Goal: Task Accomplishment & Management: Manage account settings

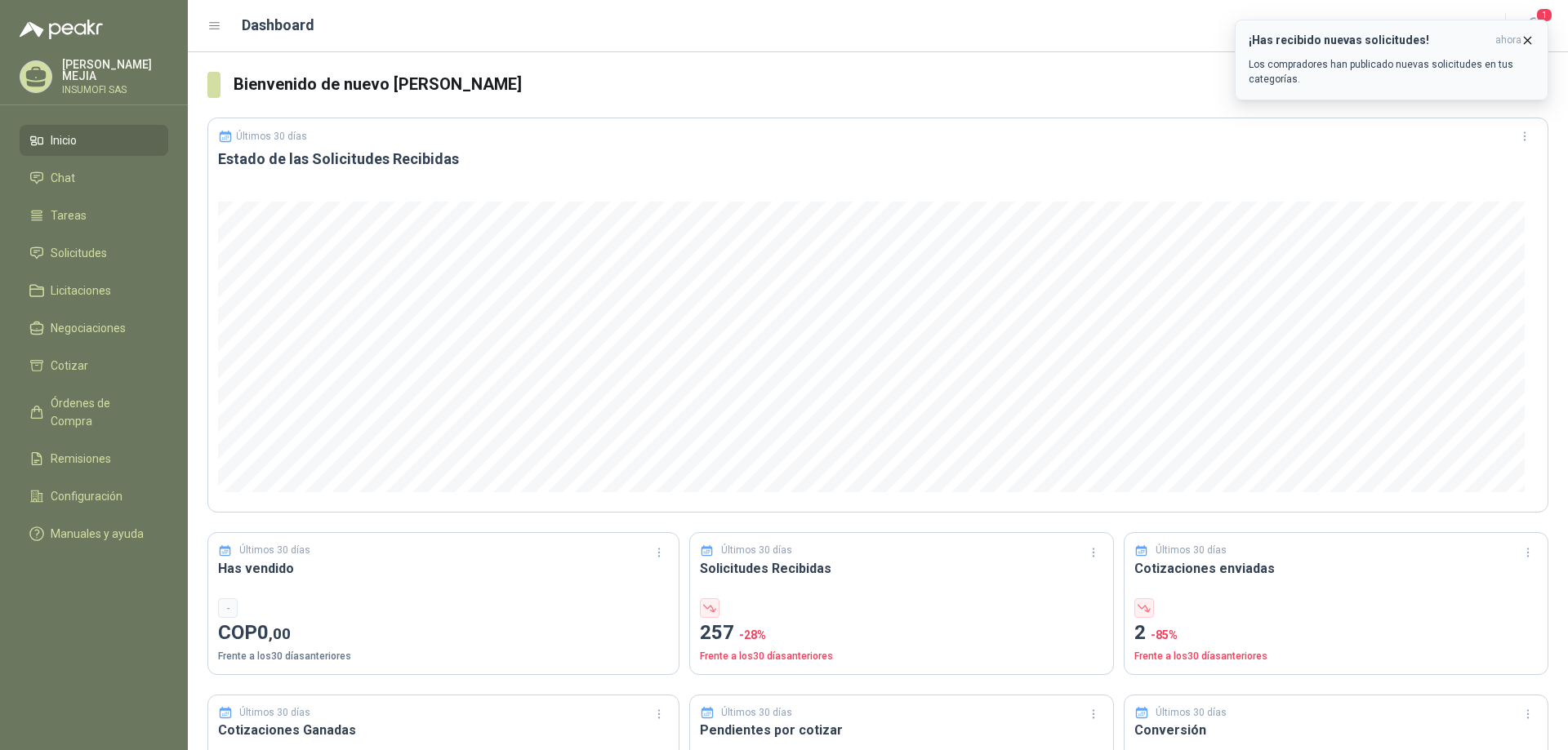
click at [1370, 44] on h3 "¡Has recibido nuevas solicitudes!" at bounding box center [1369, 40] width 240 height 14
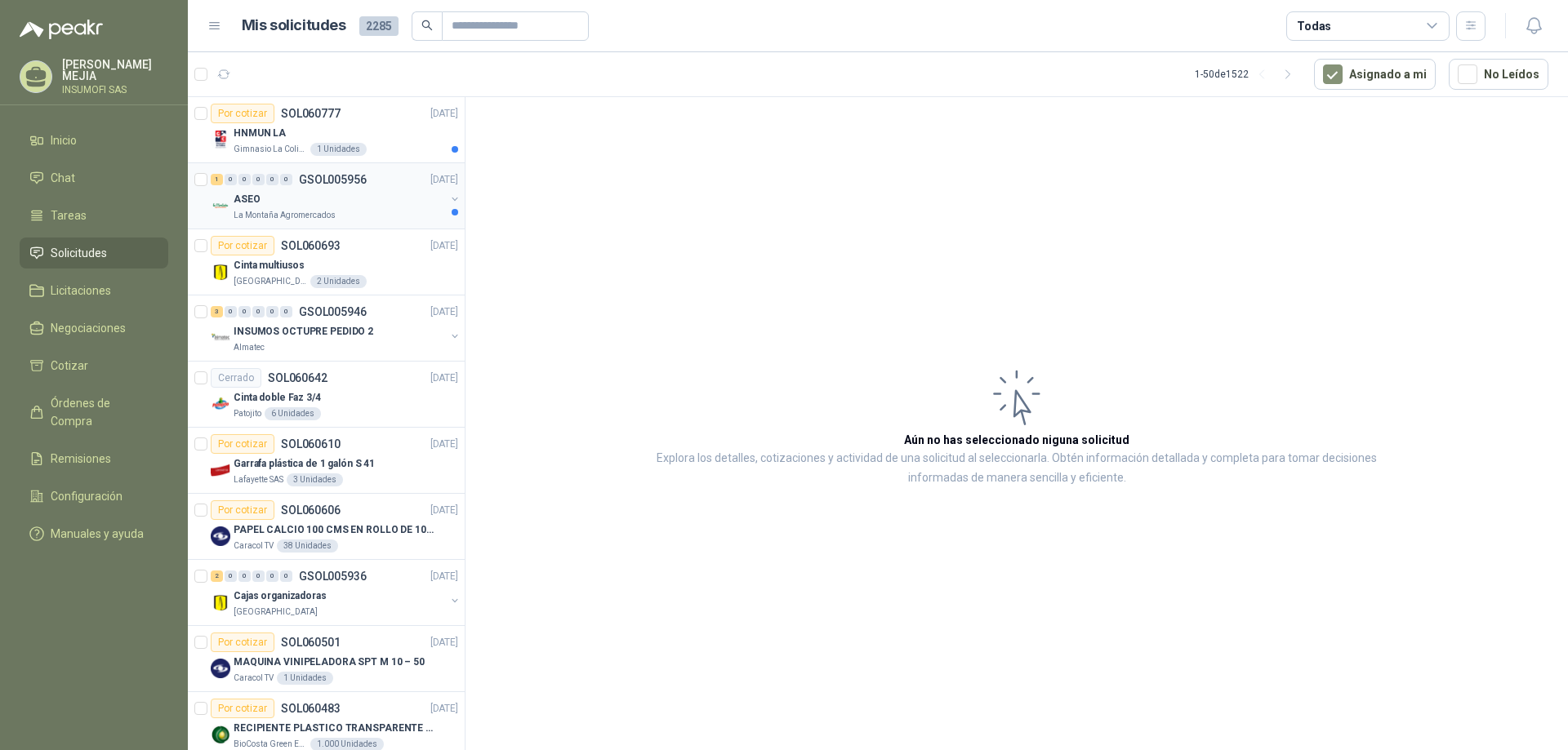
click at [337, 203] on div "ASEO" at bounding box center [339, 199] width 212 height 19
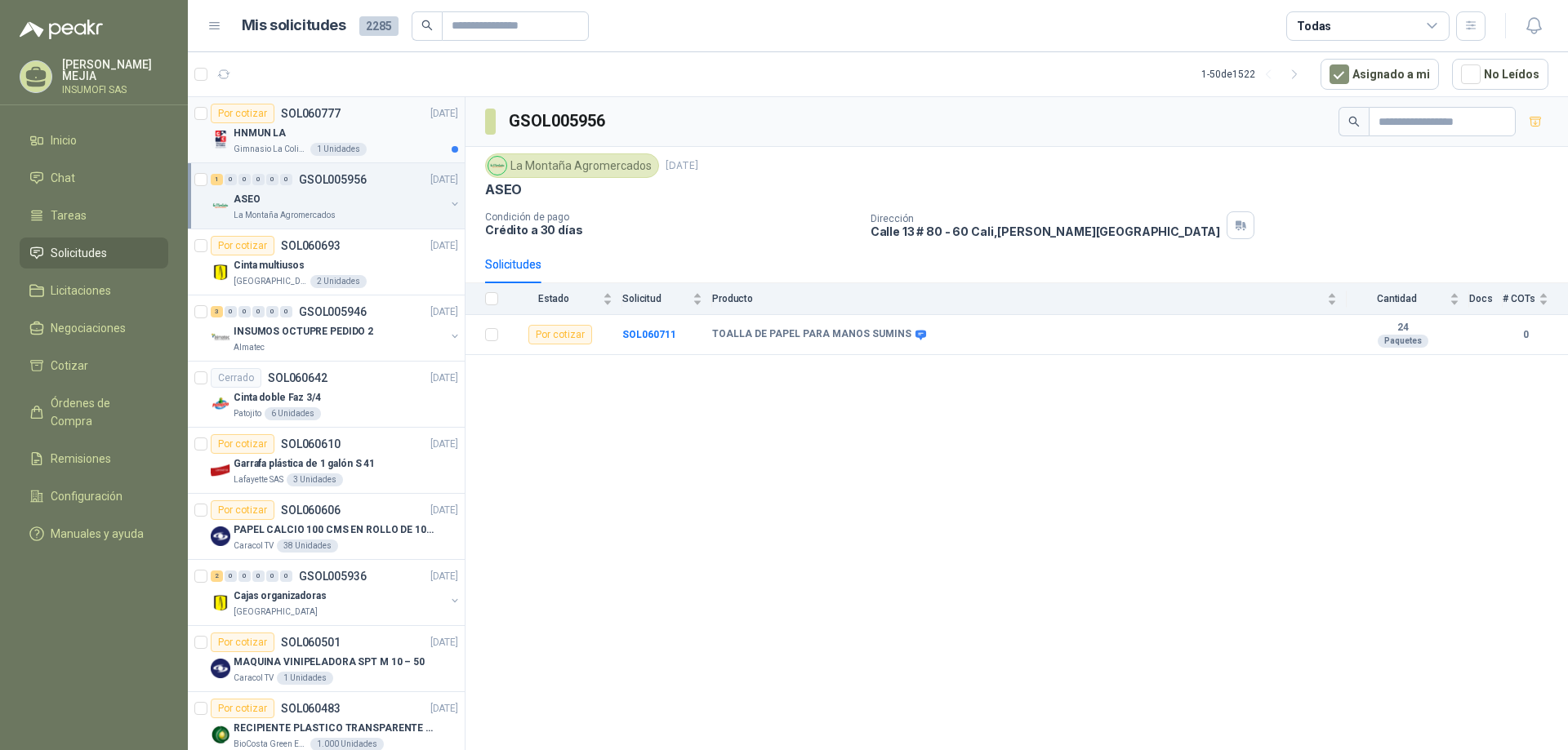
click at [390, 139] on div "HNMUN LA" at bounding box center [345, 133] width 224 height 19
